Goal: Task Accomplishment & Management: Manage account settings

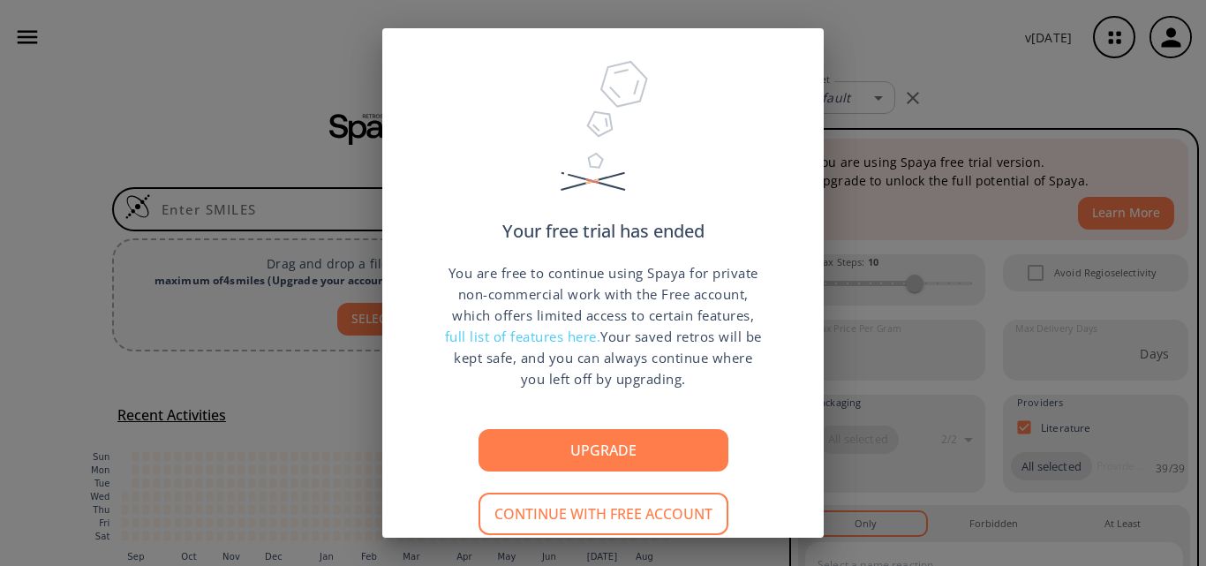
click at [952, 92] on div "Your free trial has ended You are free to continue using Spaya for private non-…" at bounding box center [603, 283] width 1206 height 566
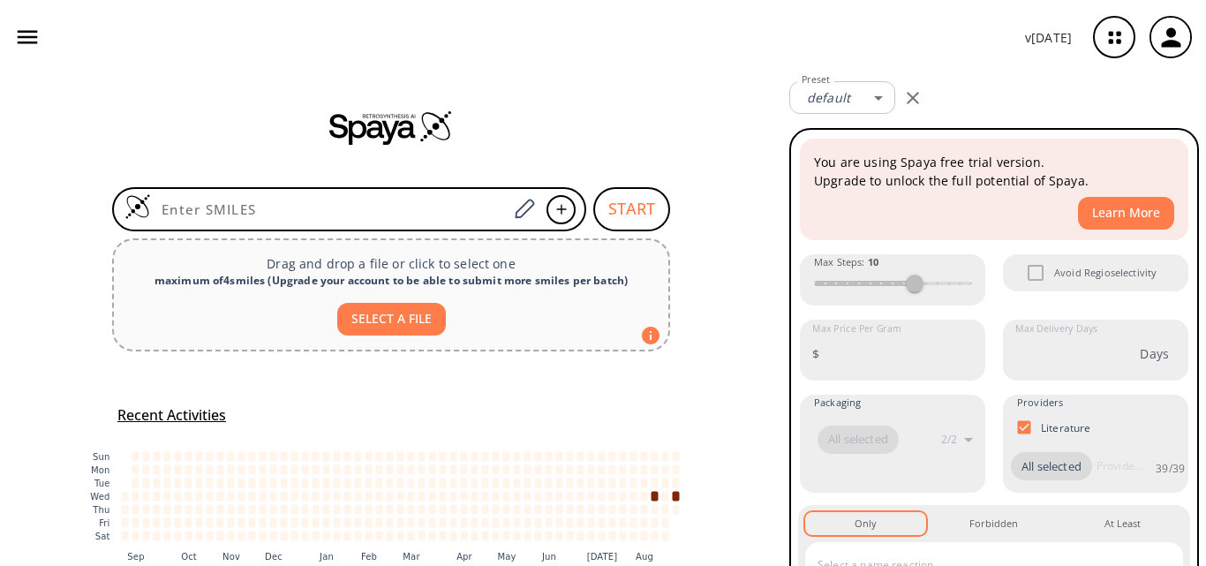
click at [1179, 42] on icon "button" at bounding box center [1170, 37] width 29 height 29
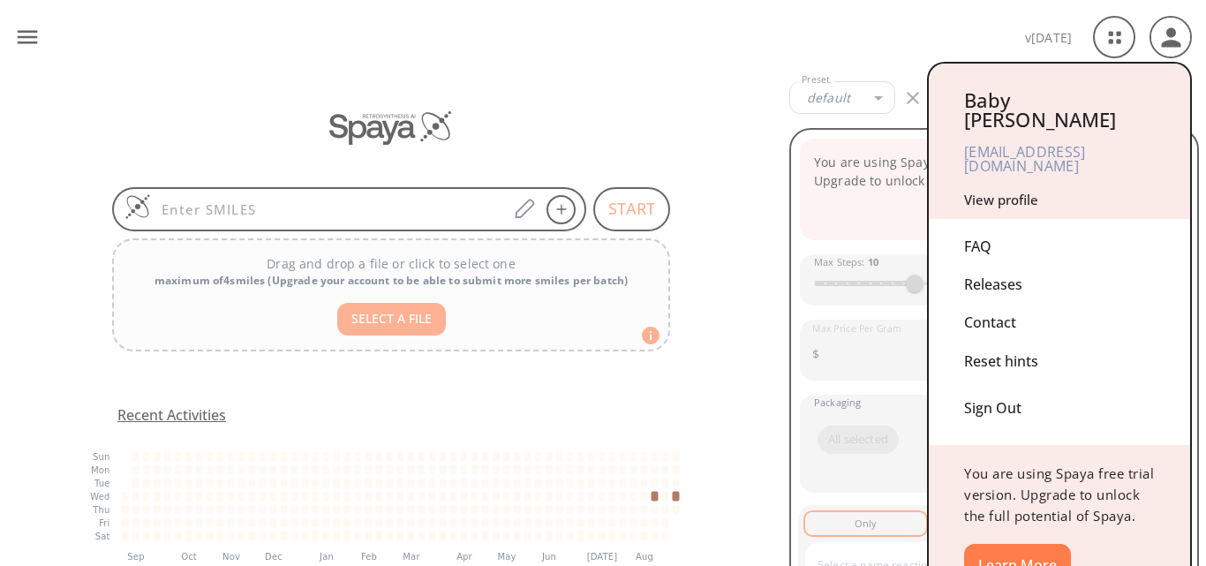
click at [990, 380] on div "Sign Out" at bounding box center [1059, 403] width 191 height 47
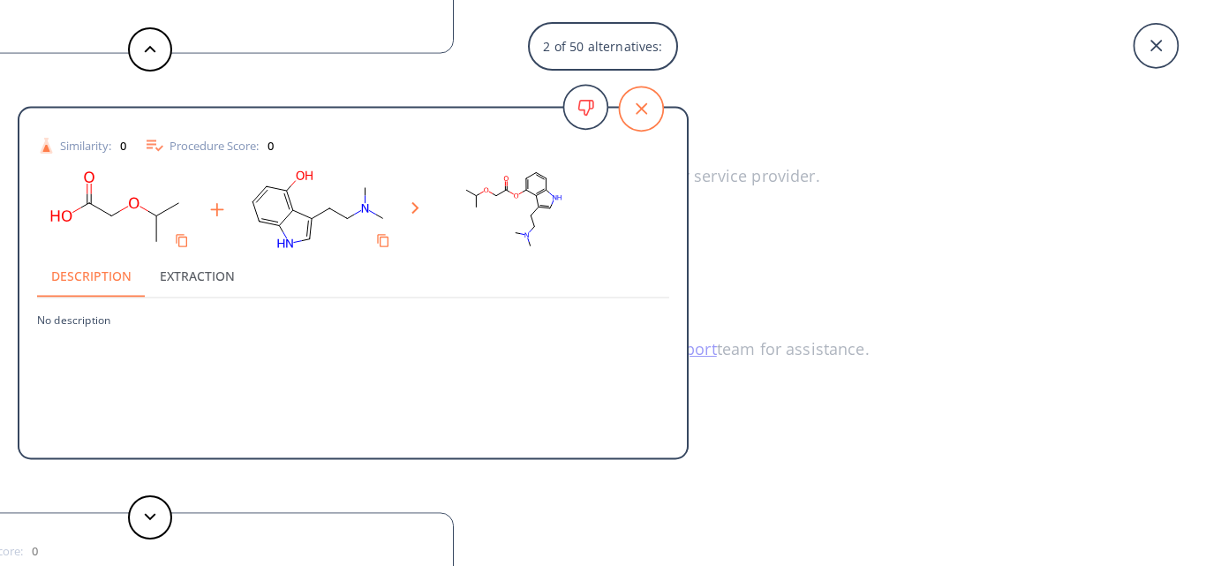
click at [651, 109] on icon at bounding box center [641, 109] width 44 height 44
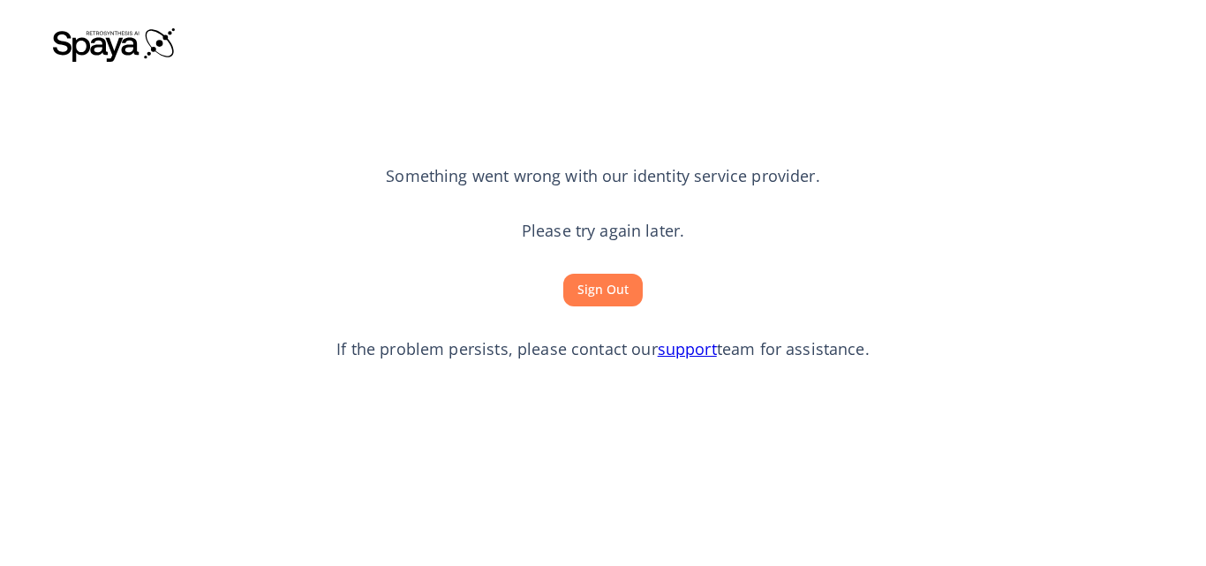
click at [612, 290] on button "Sign Out" at bounding box center [602, 290] width 79 height 33
